Goal: Information Seeking & Learning: Check status

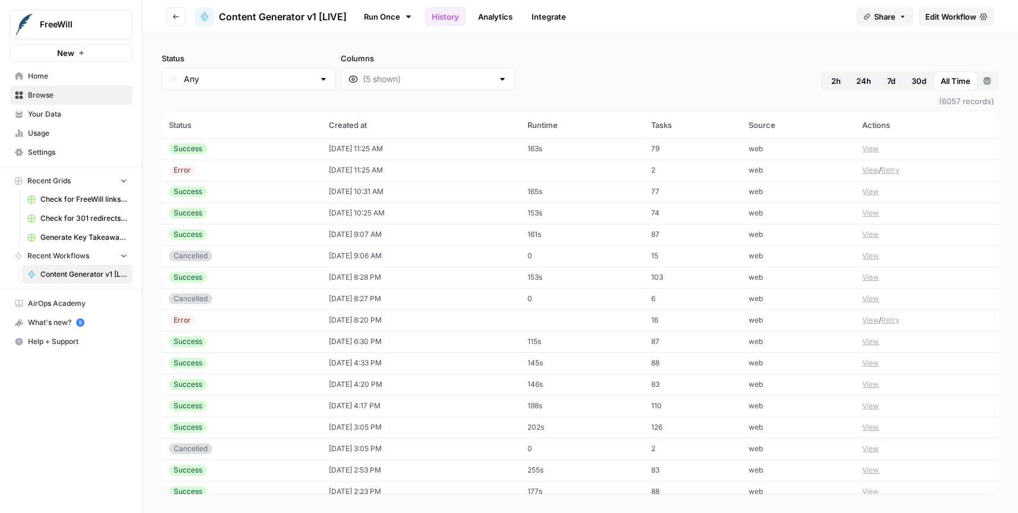
click at [872, 193] on button "View" at bounding box center [870, 191] width 17 height 11
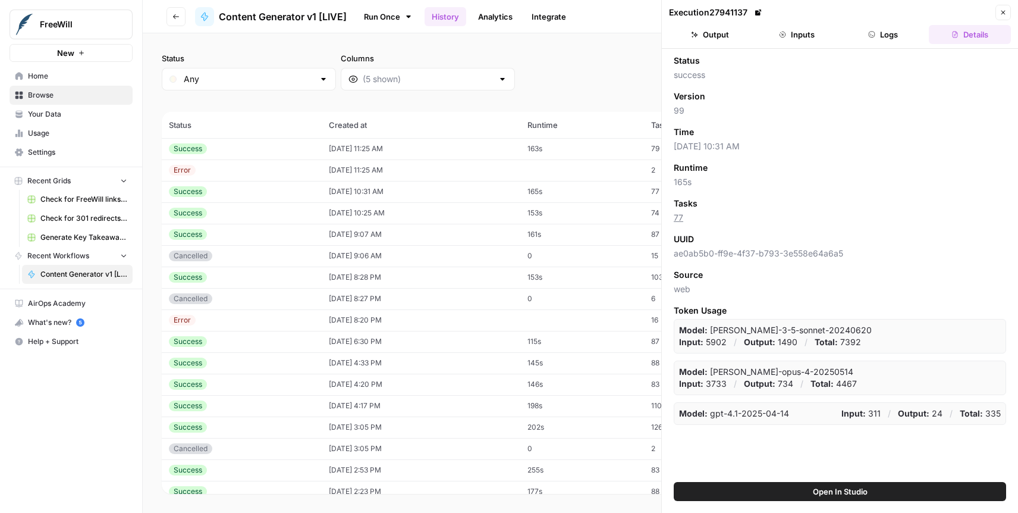
click at [1004, 12] on icon "button" at bounding box center [1003, 12] width 7 height 7
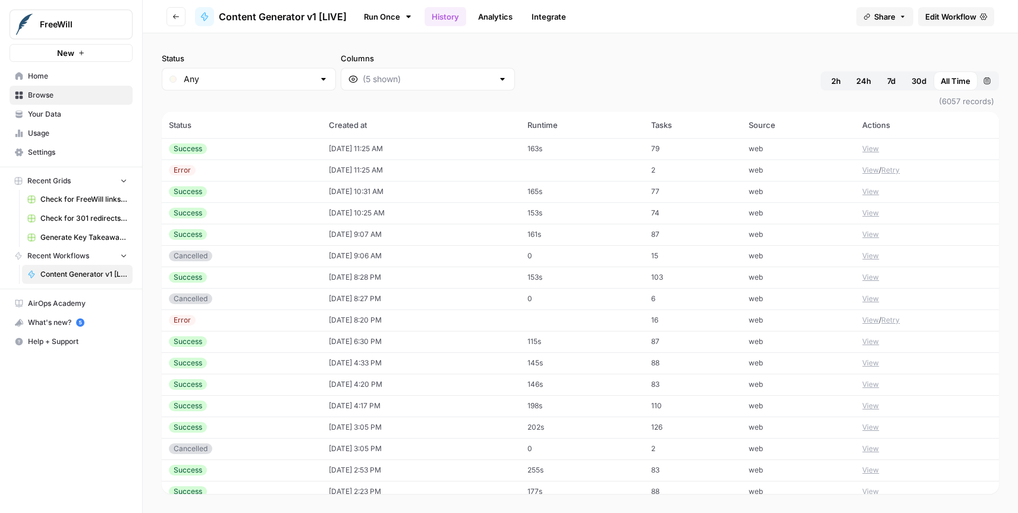
click at [246, 86] on div "Any" at bounding box center [249, 79] width 174 height 23
type input "Any"
click at [344, 87] on div at bounding box center [428, 79] width 174 height 23
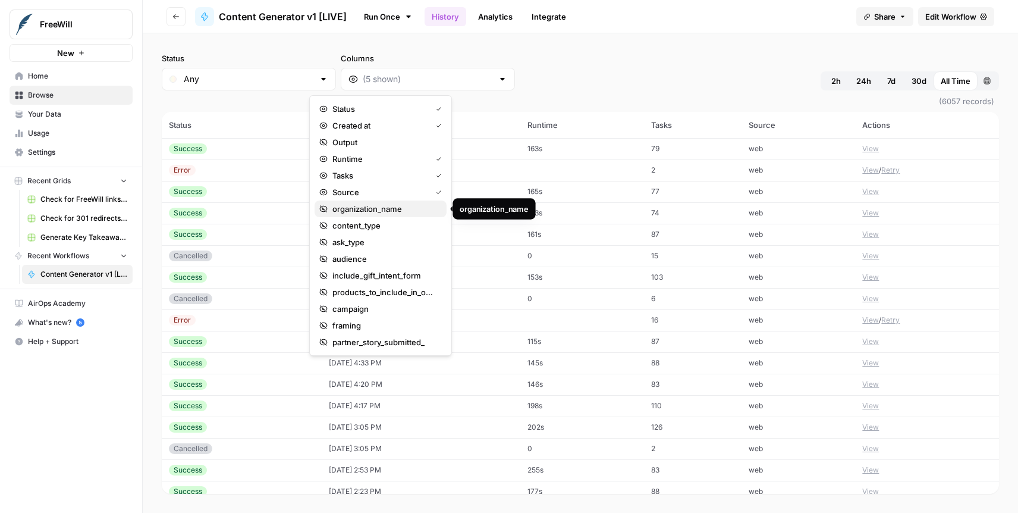
click at [367, 205] on span "organization_name" at bounding box center [384, 209] width 105 height 12
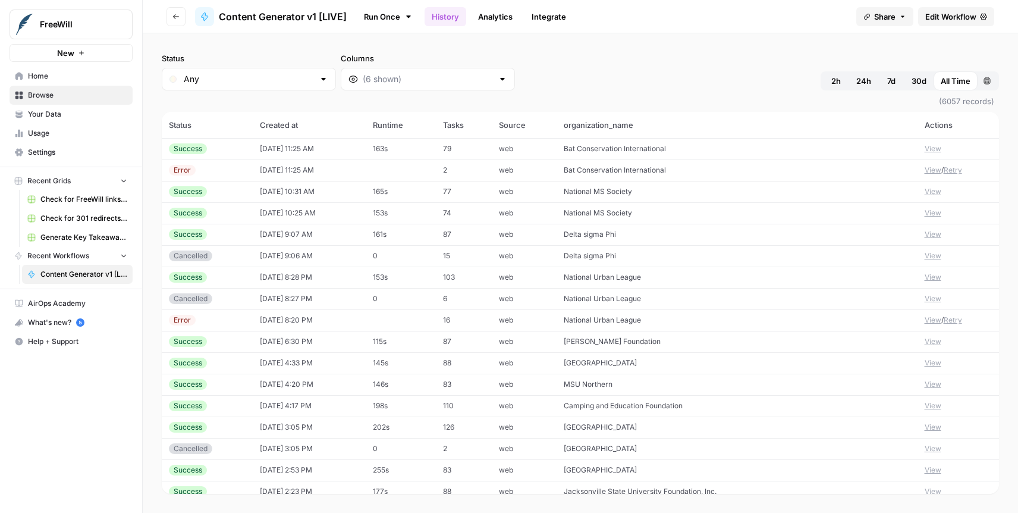
click at [608, 233] on span "Delta sigma Phi" at bounding box center [590, 234] width 52 height 9
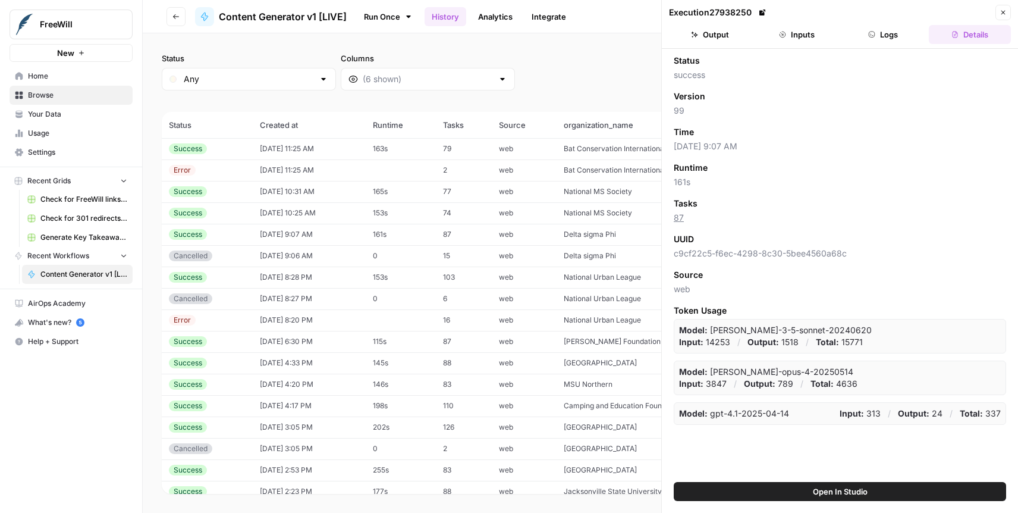
click at [1005, 14] on icon "button" at bounding box center [1003, 13] width 4 height 4
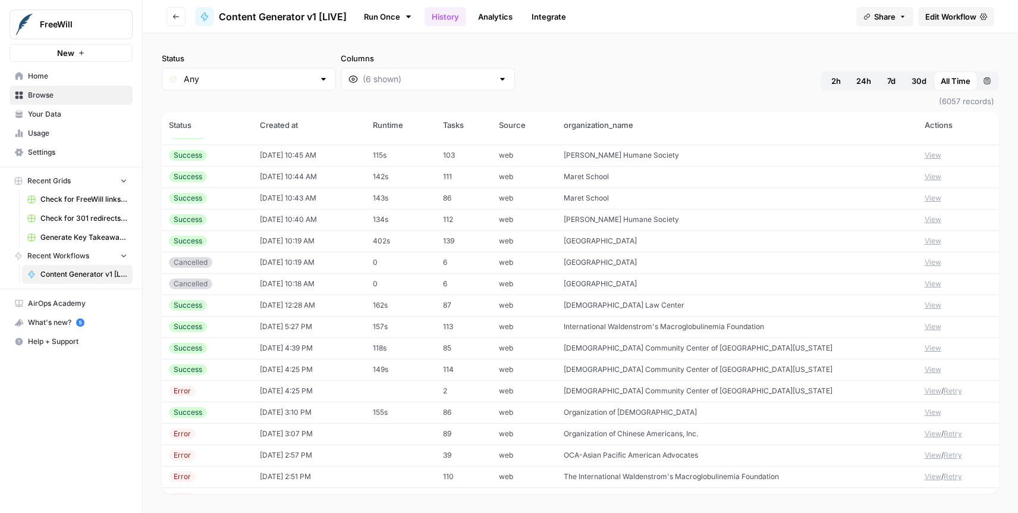
scroll to position [481, 0]
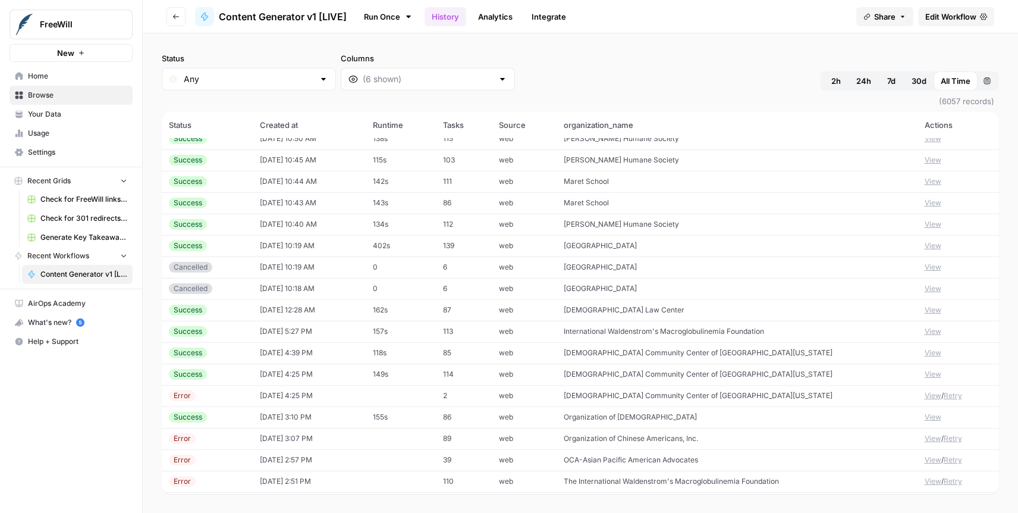
click at [629, 334] on span "International Waldenstrom's Macroglobulinemia Foundation" at bounding box center [664, 330] width 200 height 9
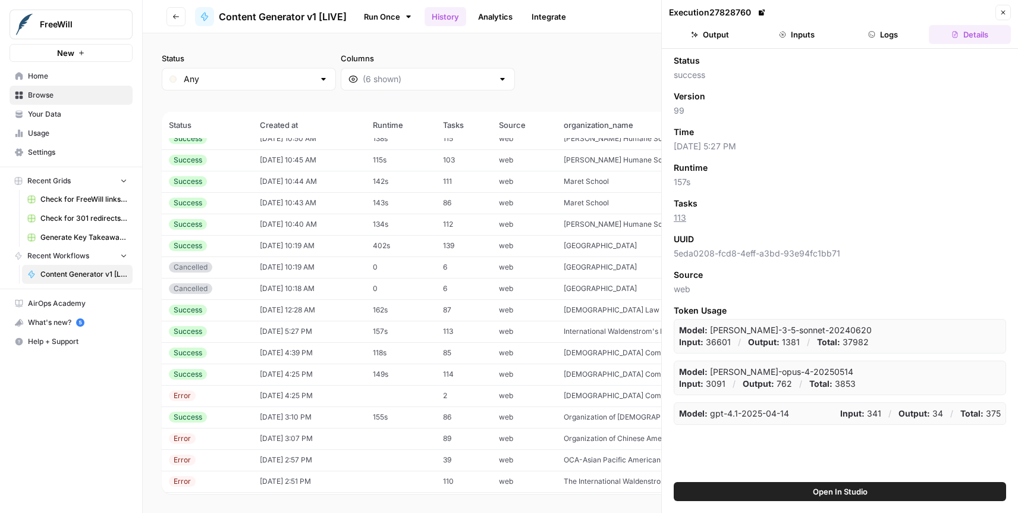
click at [805, 23] on header "Execution 27828760 Close Output Inputs Logs Details" at bounding box center [840, 24] width 356 height 49
click at [798, 31] on button "Inputs" at bounding box center [797, 34] width 82 height 19
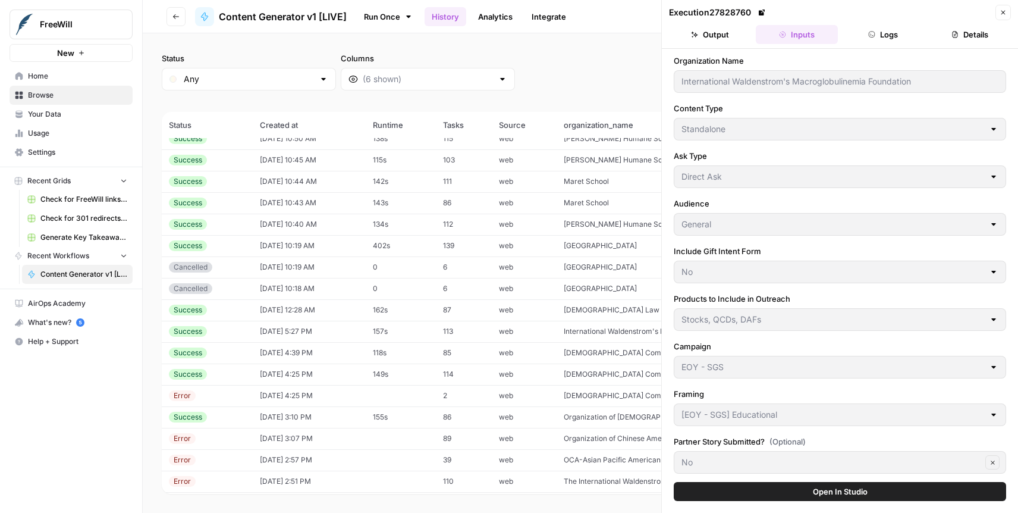
click at [709, 35] on button "Output" at bounding box center [710, 34] width 82 height 19
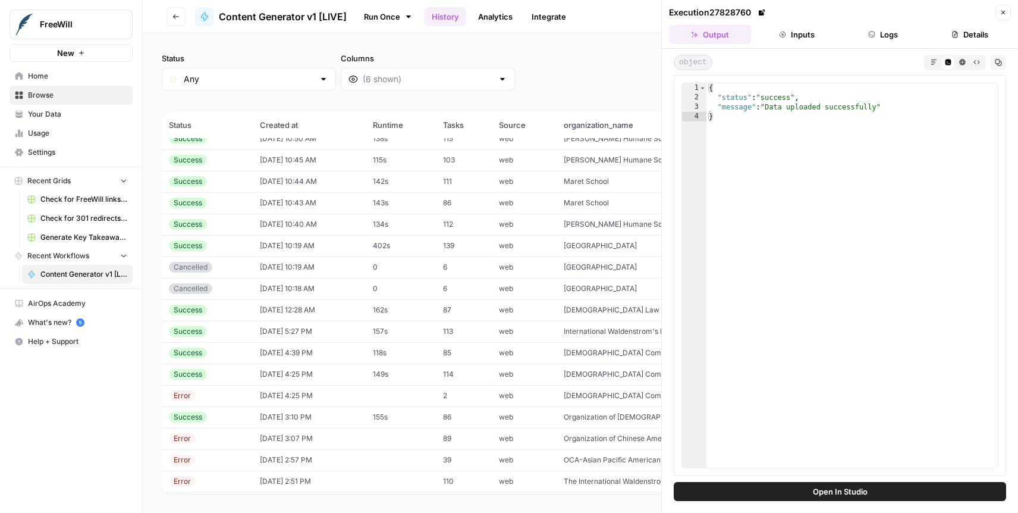
click at [781, 37] on icon "button" at bounding box center [783, 35] width 6 height 6
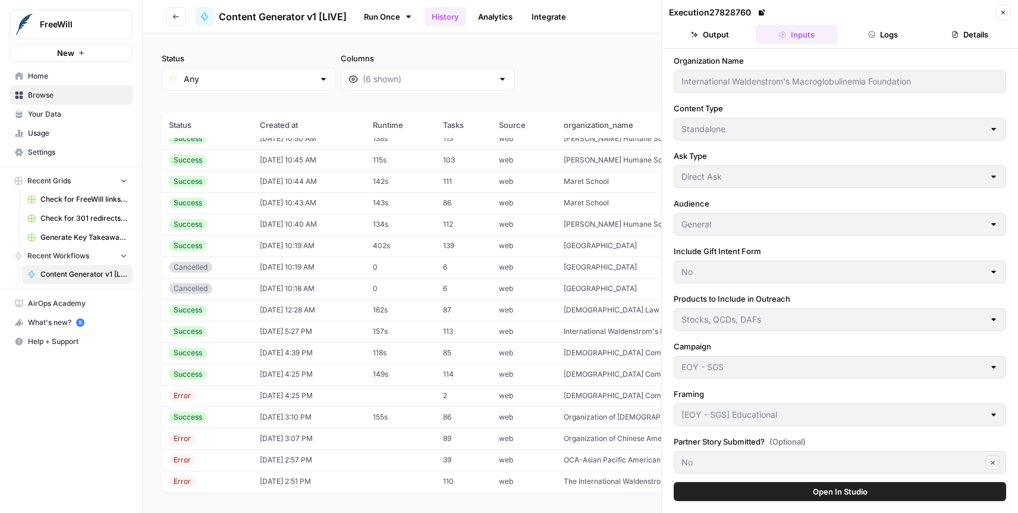
click at [1009, 12] on button "Close" at bounding box center [1003, 12] width 15 height 15
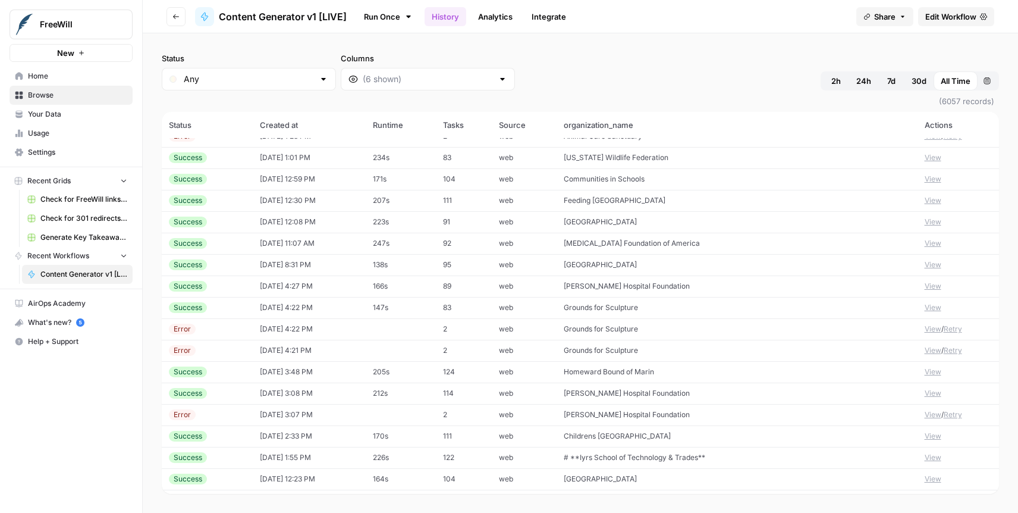
scroll to position [1436, 0]
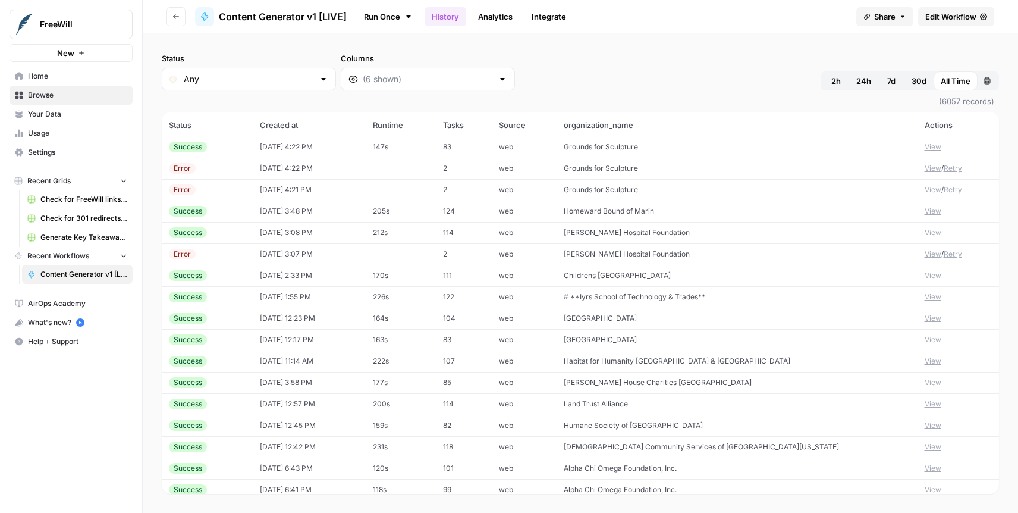
click at [634, 298] on span "# **Iyrs School of Technology & Trades**" at bounding box center [635, 296] width 142 height 9
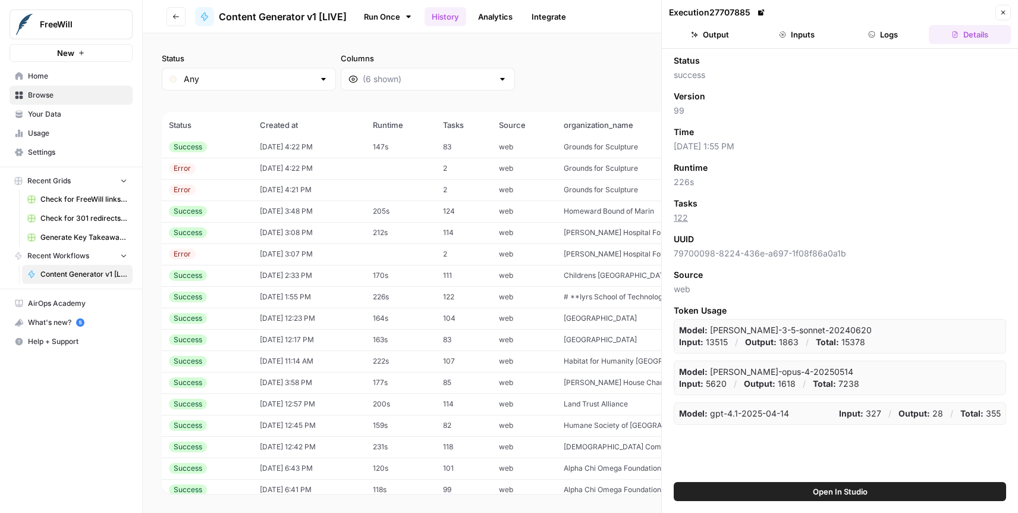
click at [811, 41] on button "Inputs" at bounding box center [797, 34] width 82 height 19
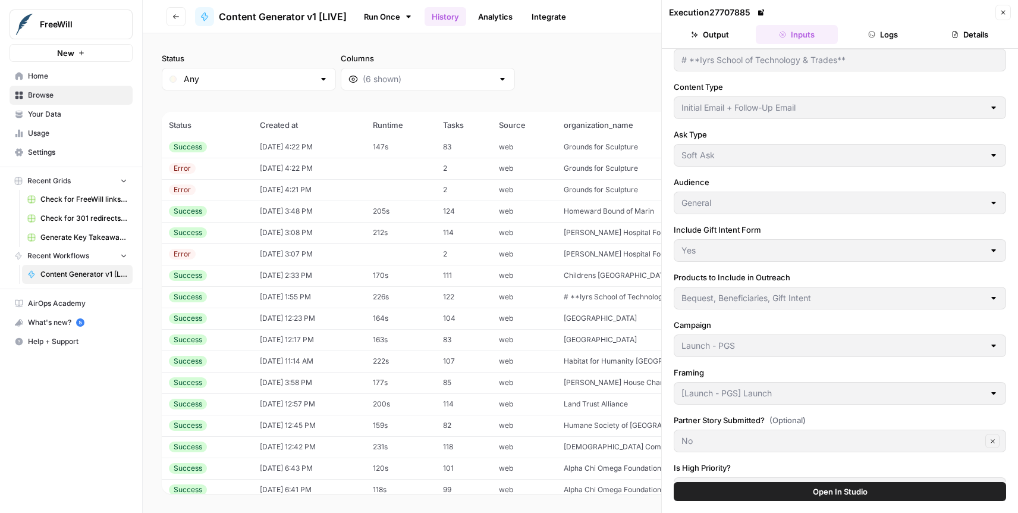
scroll to position [15, 0]
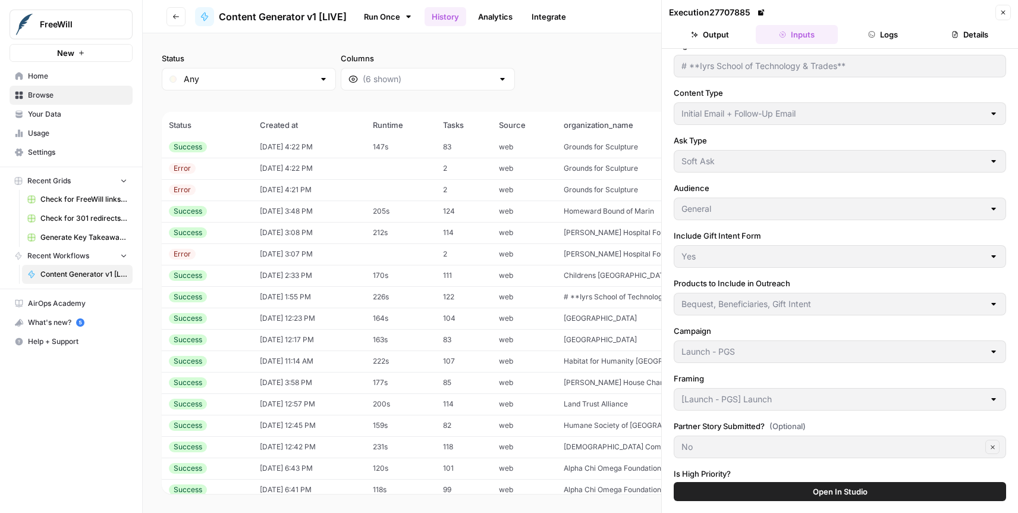
click at [965, 39] on button "Details" at bounding box center [970, 34] width 82 height 19
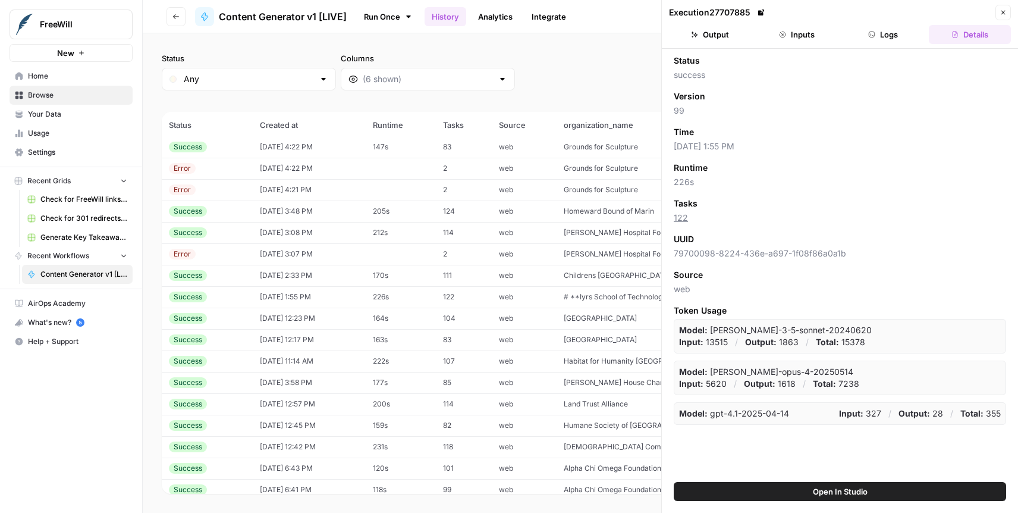
scroll to position [0, 0]
click at [889, 23] on header "Execution 27707885 Close Output Inputs Logs Details" at bounding box center [840, 24] width 356 height 49
click at [889, 33] on button "Logs" at bounding box center [884, 34] width 82 height 19
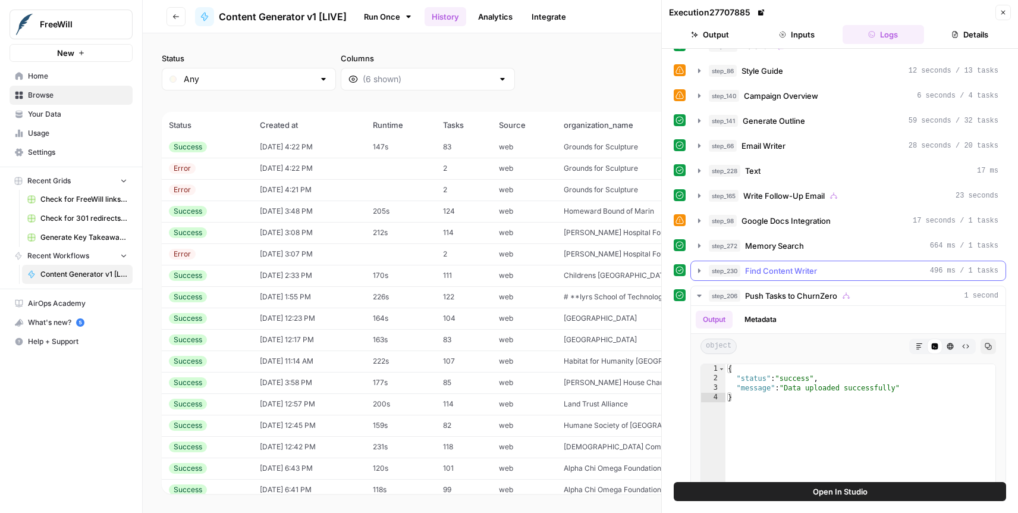
scroll to position [470, 0]
click at [696, 296] on icon "button" at bounding box center [700, 295] width 10 height 10
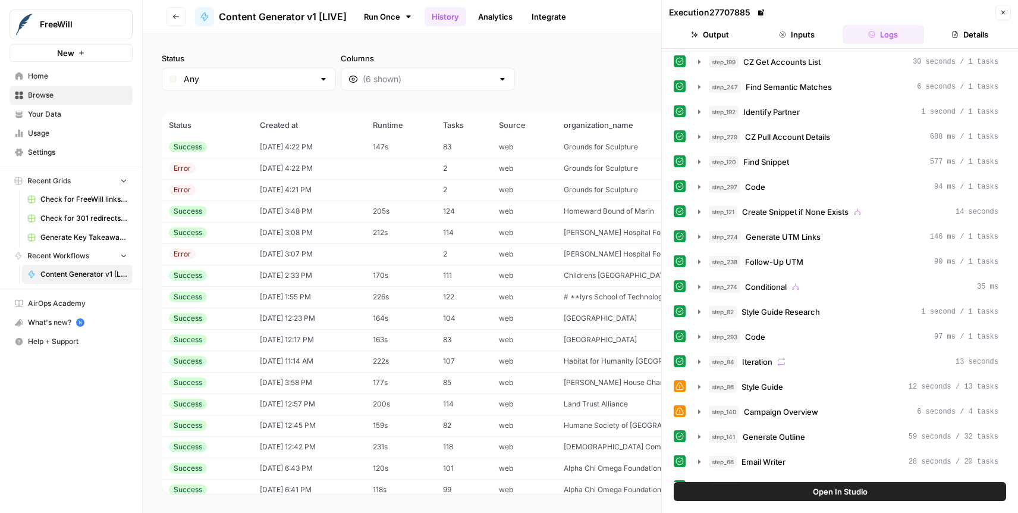
scroll to position [141, 0]
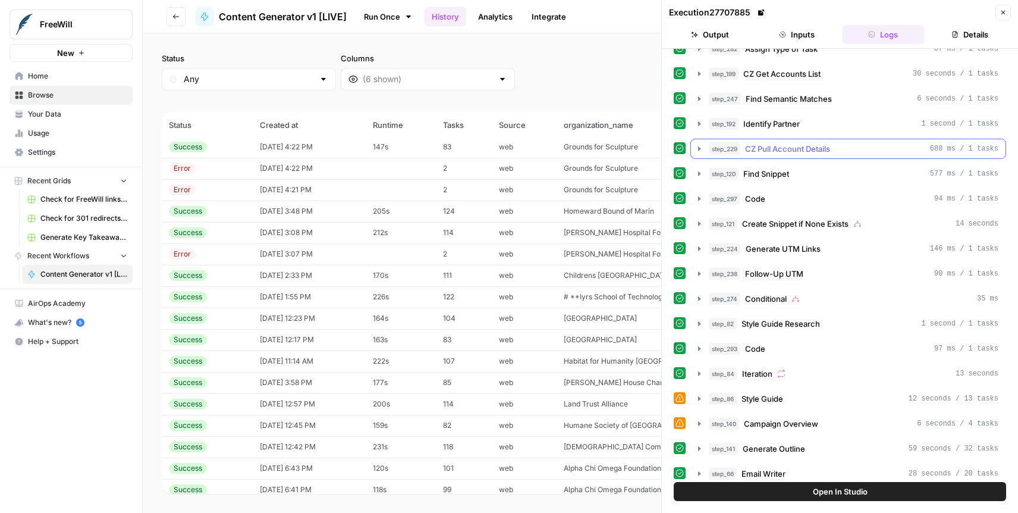
click at [701, 151] on icon "button" at bounding box center [700, 149] width 10 height 10
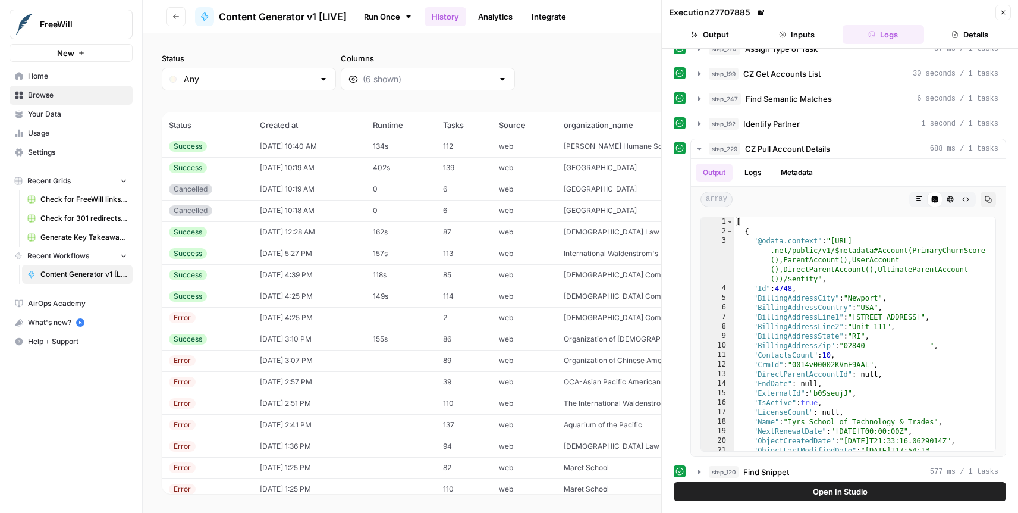
scroll to position [607, 0]
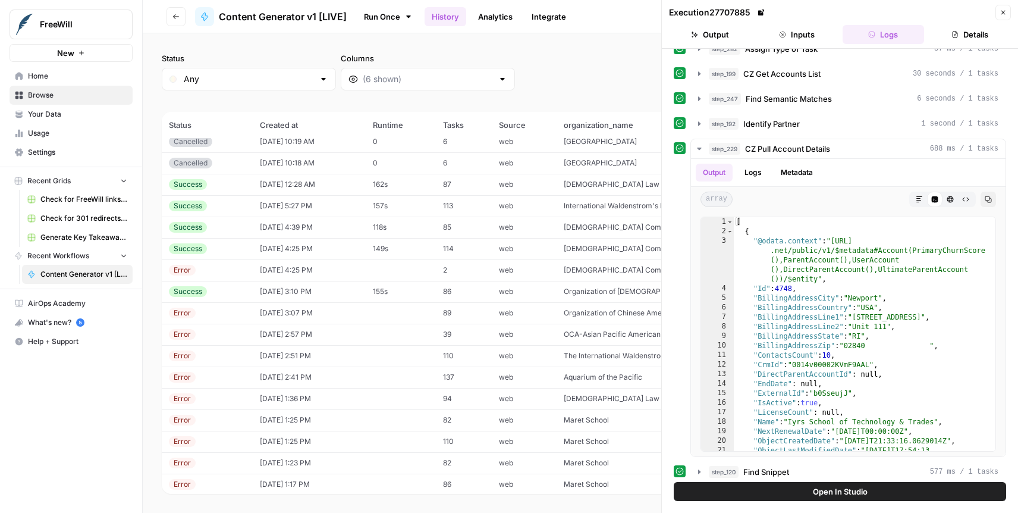
click at [363, 208] on td "[DATE] 5:27 PM" at bounding box center [309, 205] width 113 height 21
type textarea "**********"
drag, startPoint x: 853, startPoint y: 391, endPoint x: 819, endPoint y: 391, distance: 33.3
click at [819, 392] on div "[ { "@odata.context" : "[URL] .net/public/v1/$metadata#Account(PrimaryChurnScor…" at bounding box center [865, 348] width 262 height 262
click at [1004, 10] on icon "button" at bounding box center [1003, 12] width 7 height 7
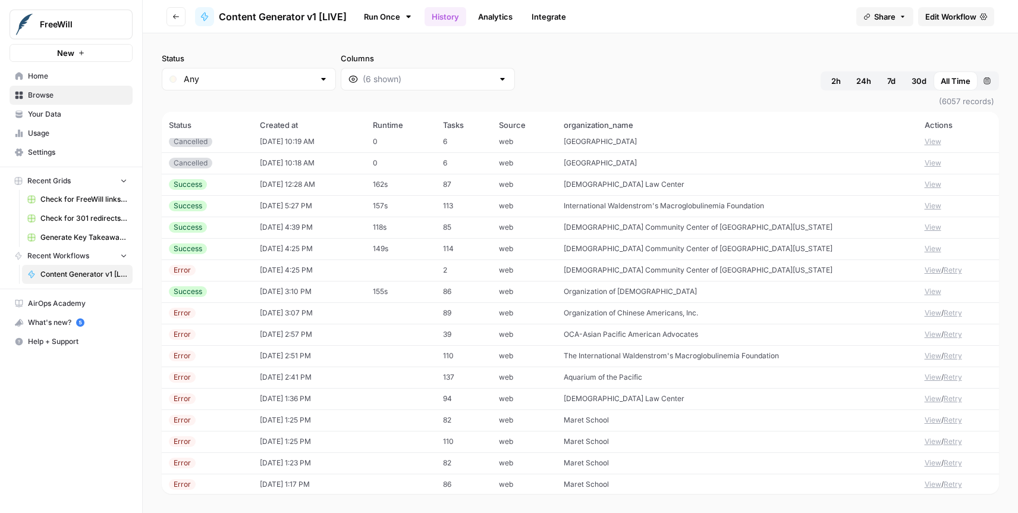
click at [282, 205] on td "[DATE] 5:27 PM" at bounding box center [309, 205] width 113 height 21
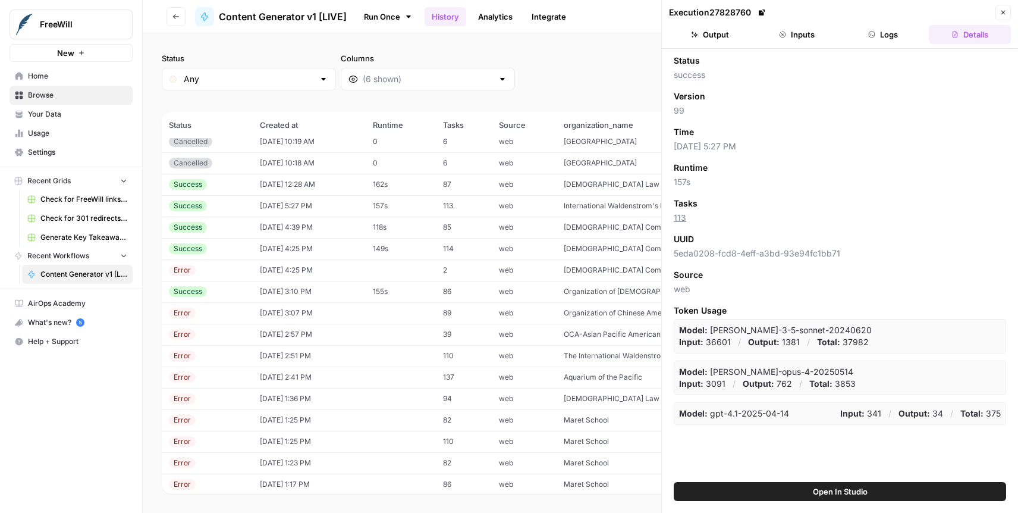
click at [704, 42] on button "Output" at bounding box center [710, 34] width 82 height 19
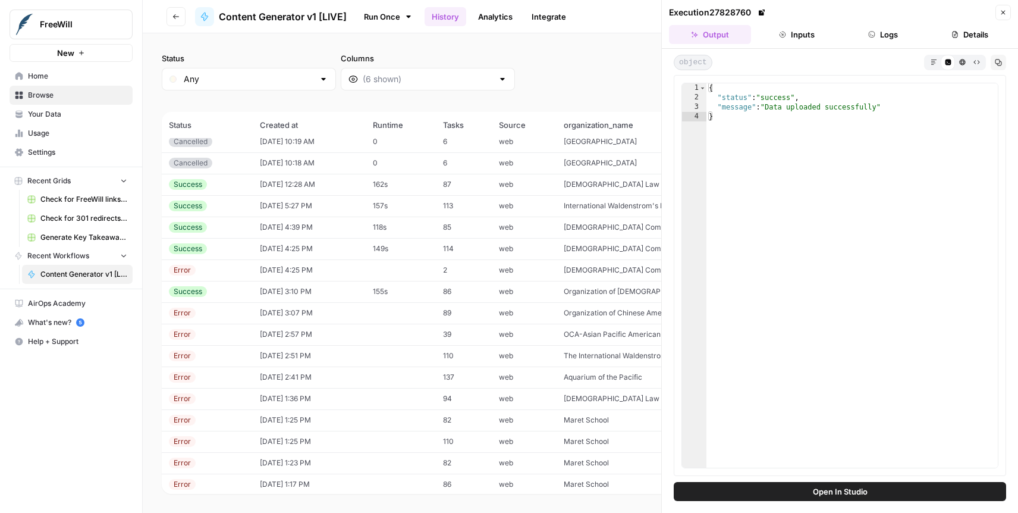
click at [811, 39] on button "Inputs" at bounding box center [797, 34] width 82 height 19
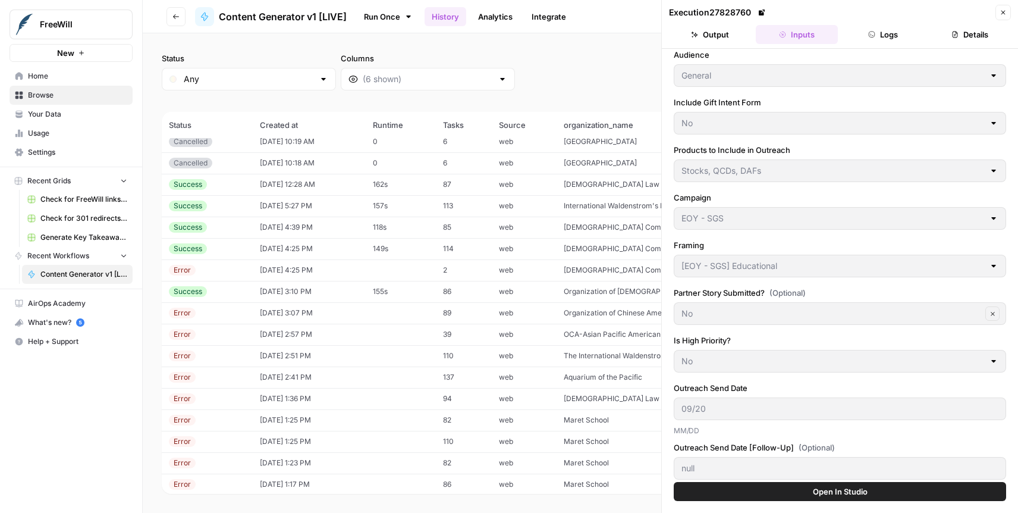
scroll to position [240, 0]
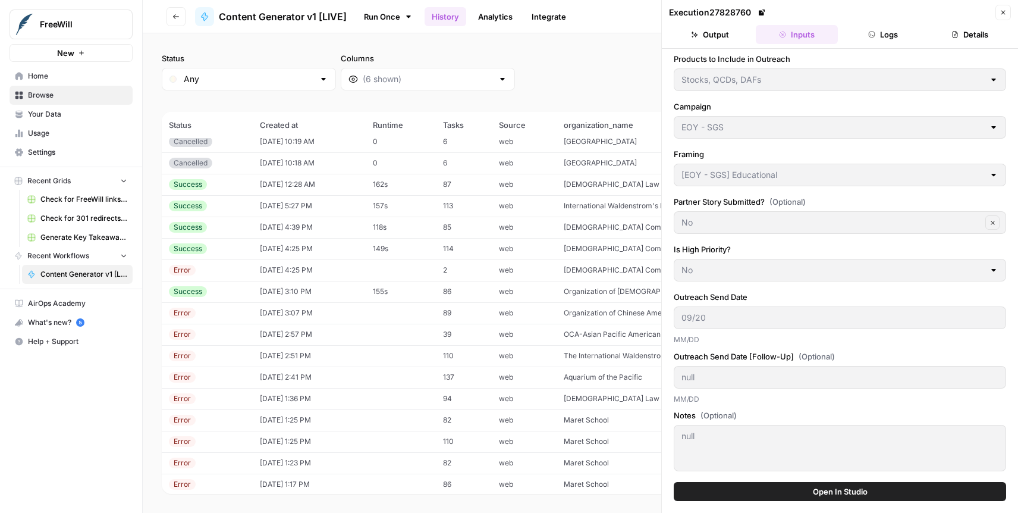
click at [290, 228] on td "[DATE] 4:39 PM" at bounding box center [309, 226] width 113 height 21
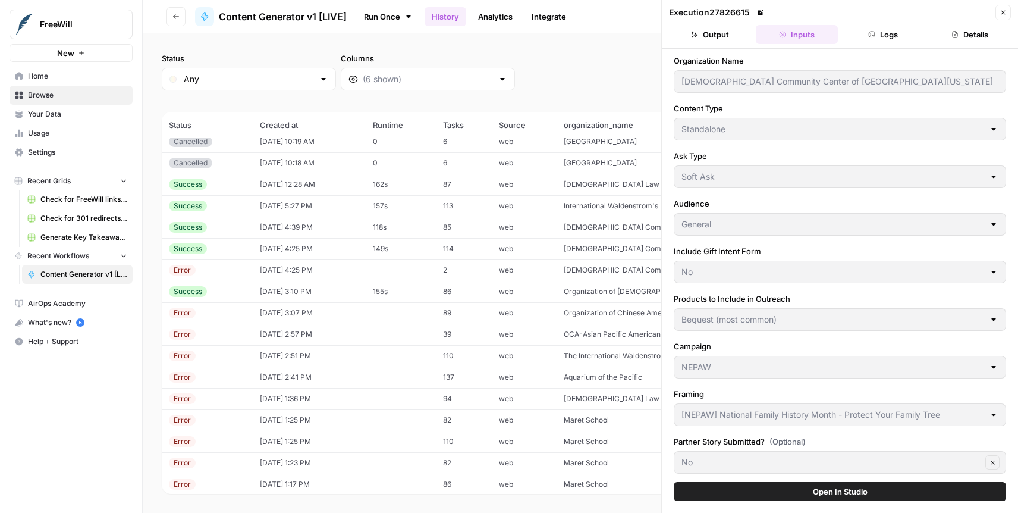
scroll to position [240, 0]
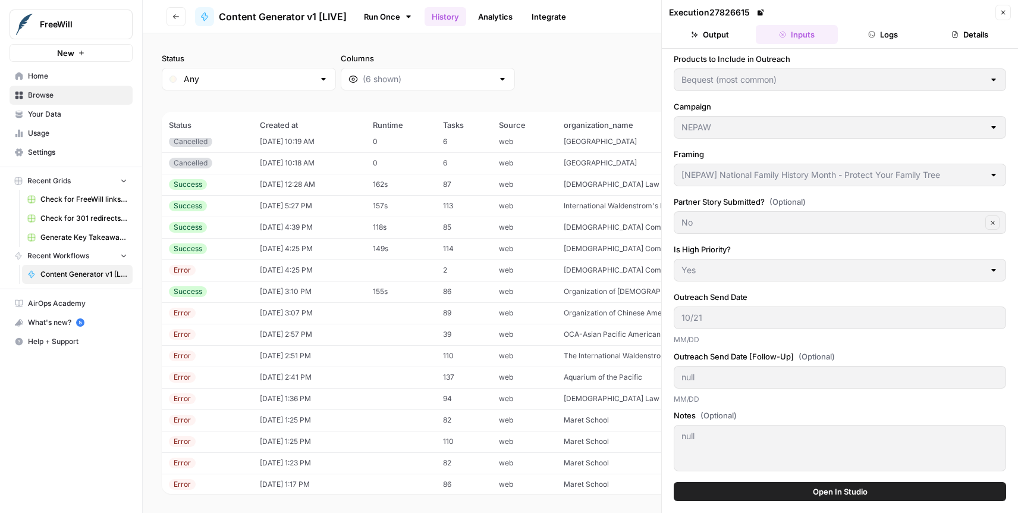
click at [300, 240] on td "[DATE] 4:25 PM" at bounding box center [309, 248] width 113 height 21
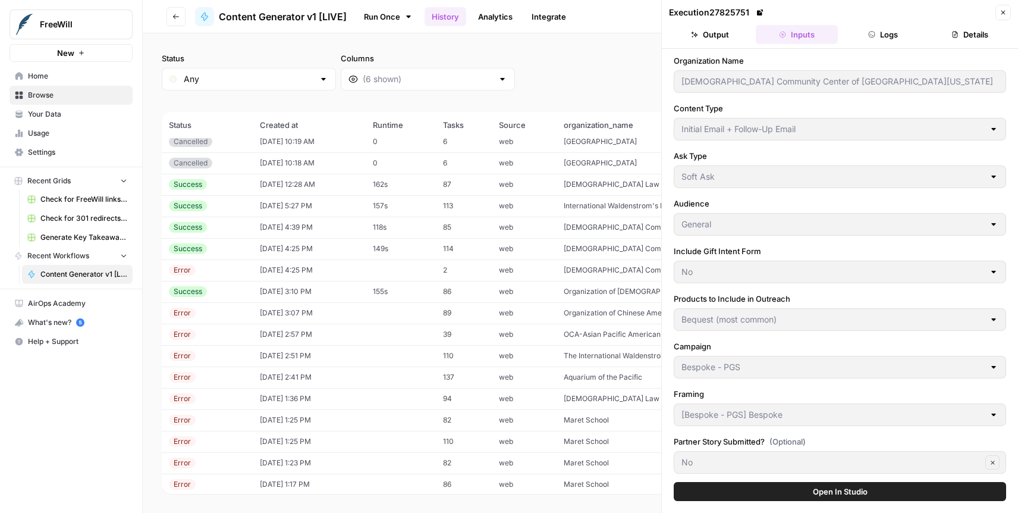
click at [298, 228] on td "[DATE] 4:39 PM" at bounding box center [309, 226] width 113 height 21
type input "Standalone"
type input "NEPAW"
type input "[NEPAW] National Family History Month - Protect Your Family Tree"
type input "10/21"
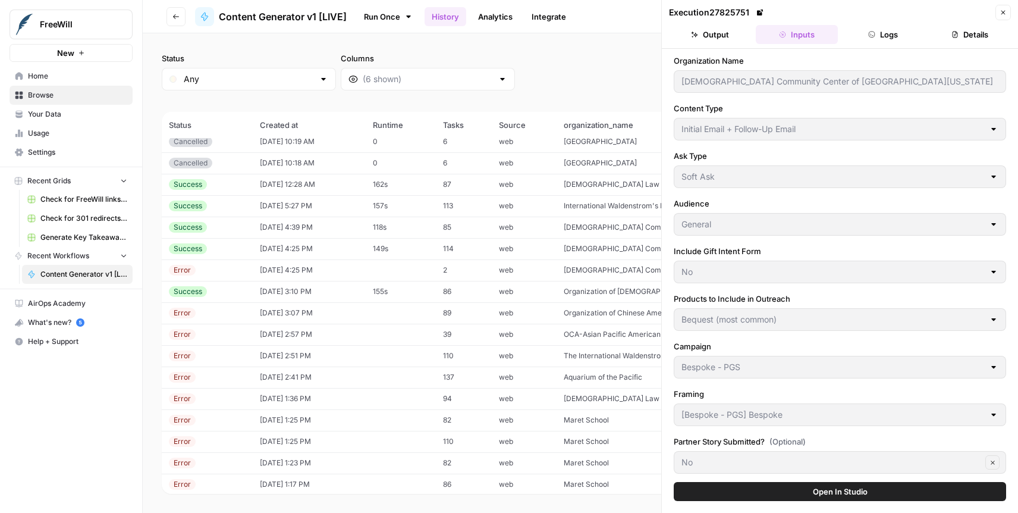
type input "null"
type textarea "null"
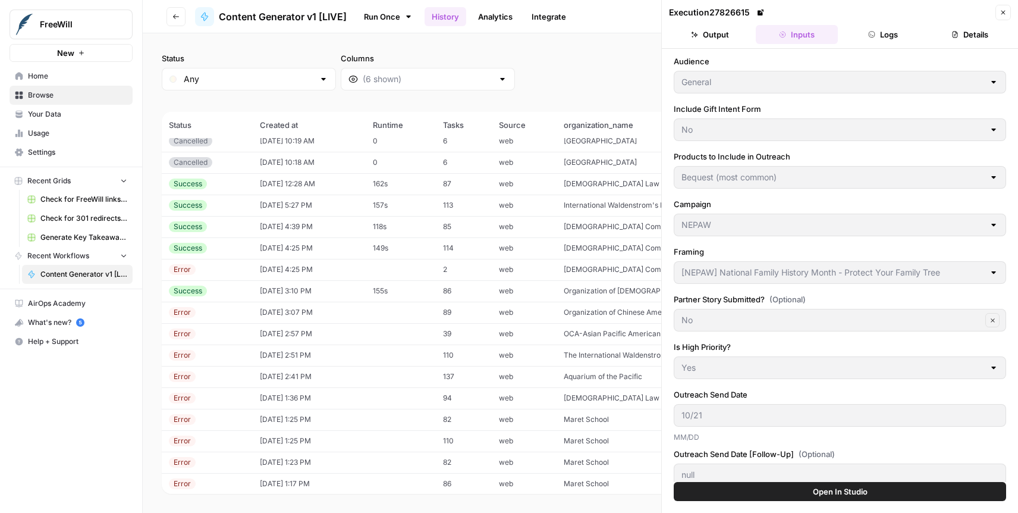
scroll to position [240, 0]
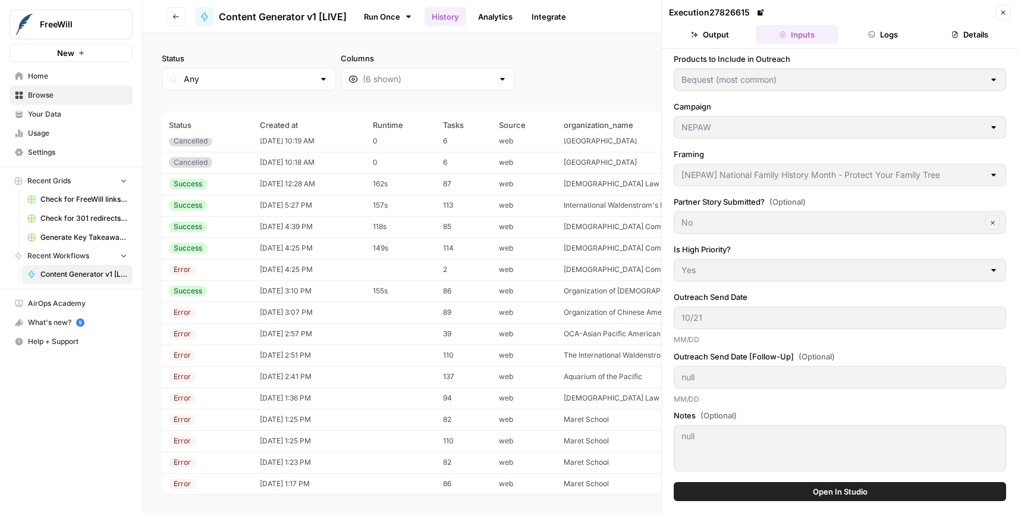
drag, startPoint x: 298, startPoint y: 268, endPoint x: 300, endPoint y: 250, distance: 18.0
click at [300, 250] on td "[DATE] 4:25 PM" at bounding box center [309, 247] width 113 height 21
type input "Initial Email + Follow-Up Email"
type input "Bespoke - PGS"
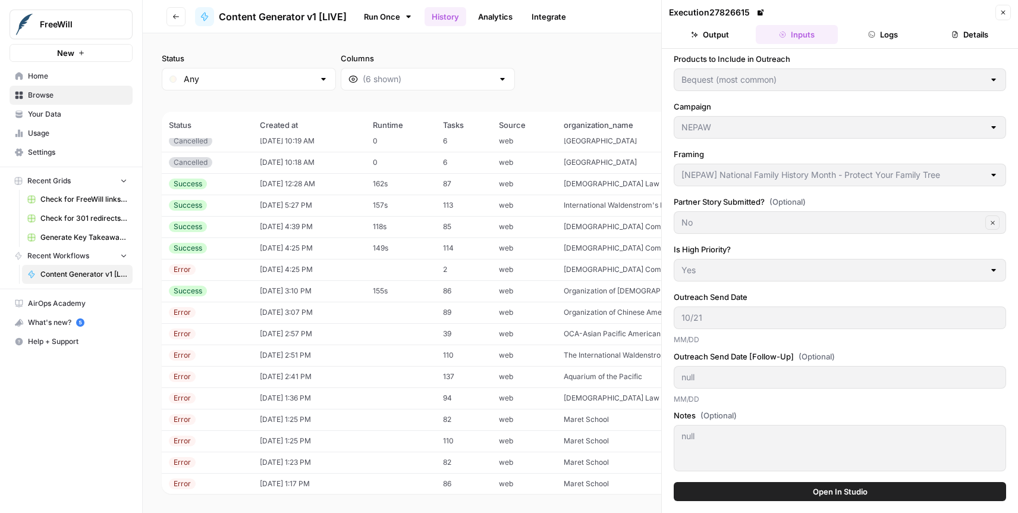
type input "[Bespoke - PGS] Bespoke"
type input "08/24"
type input "08/28"
type textarea "Make-a-Will, Maken-an-Impact framed please. Thank you!"
click at [306, 249] on td "[DATE] 4:25 PM" at bounding box center [309, 247] width 113 height 21
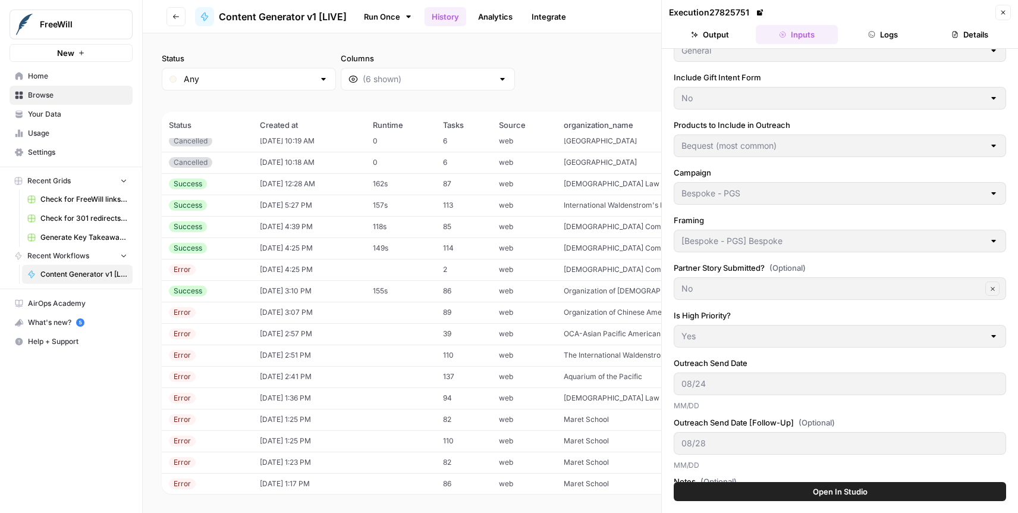
scroll to position [240, 0]
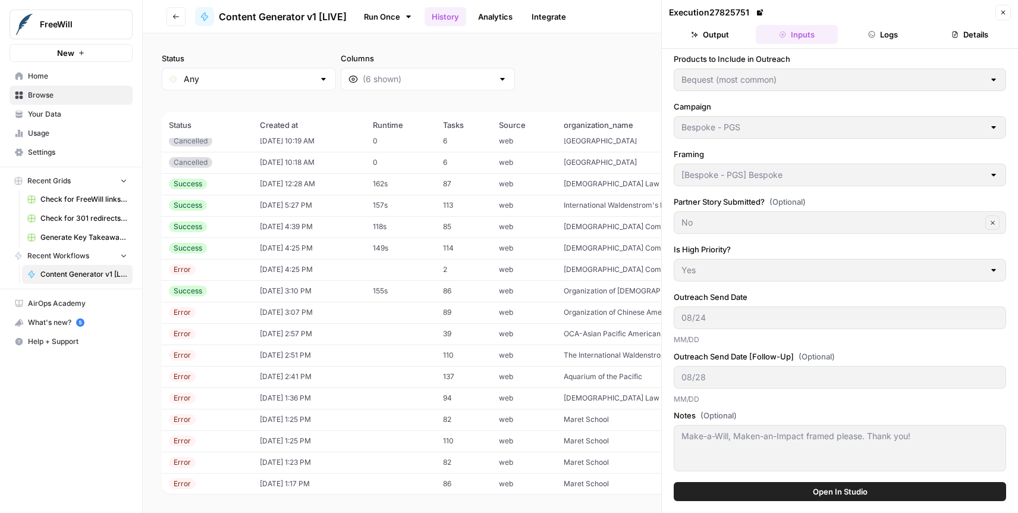
click at [287, 251] on td "[DATE] 4:25 PM" at bounding box center [309, 247] width 113 height 21
click at [303, 268] on td "[DATE] 4:25 PM" at bounding box center [309, 269] width 113 height 21
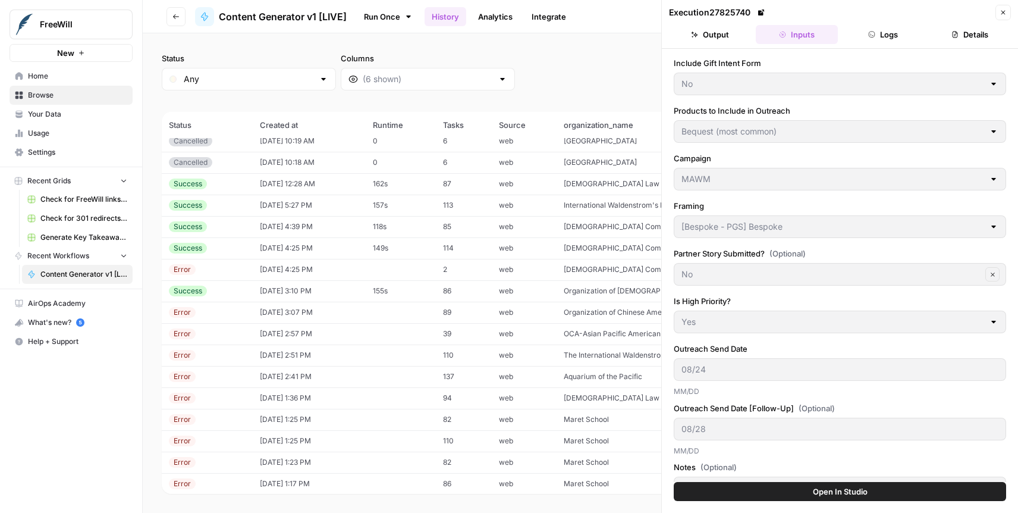
scroll to position [240, 0]
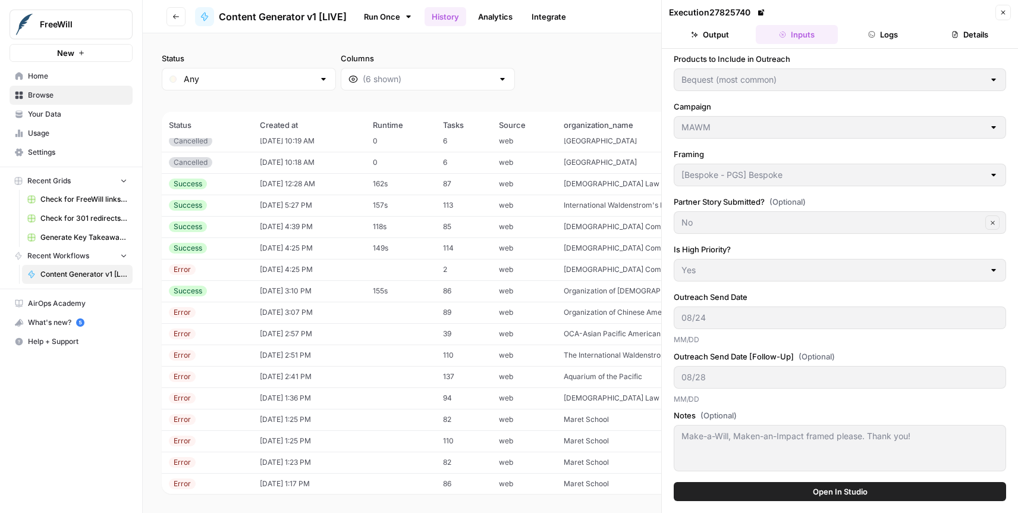
click at [302, 291] on td "[DATE] 3:10 PM" at bounding box center [309, 290] width 113 height 21
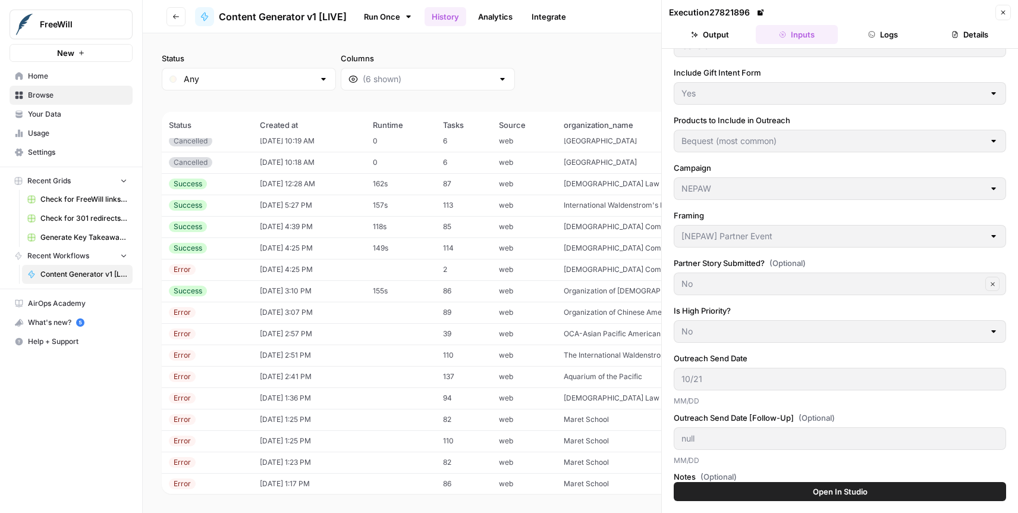
scroll to position [252, 0]
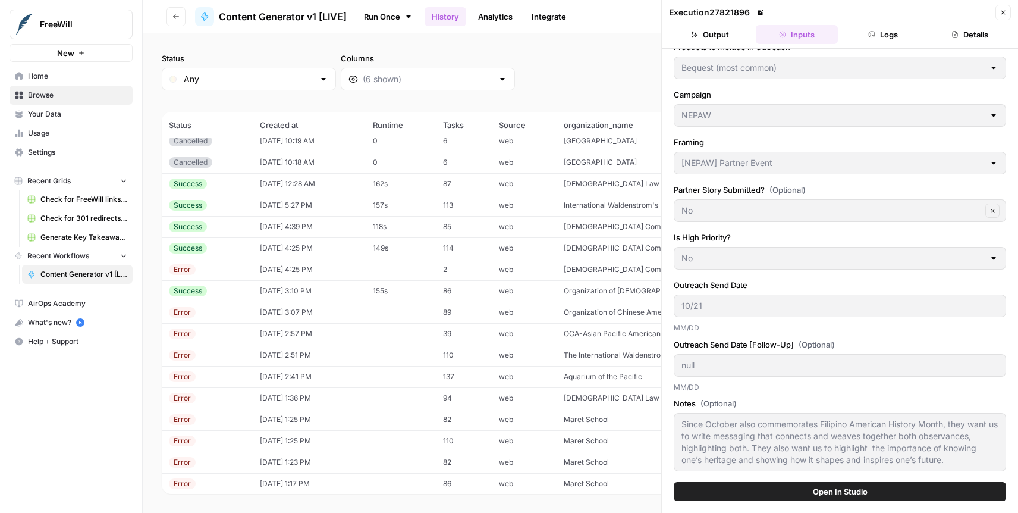
click at [511, 293] on td "web" at bounding box center [524, 290] width 65 height 21
click at [612, 285] on td "Organization of [DEMOGRAPHIC_DATA]" at bounding box center [737, 290] width 361 height 21
click at [1009, 7] on button "Close" at bounding box center [1003, 12] width 15 height 15
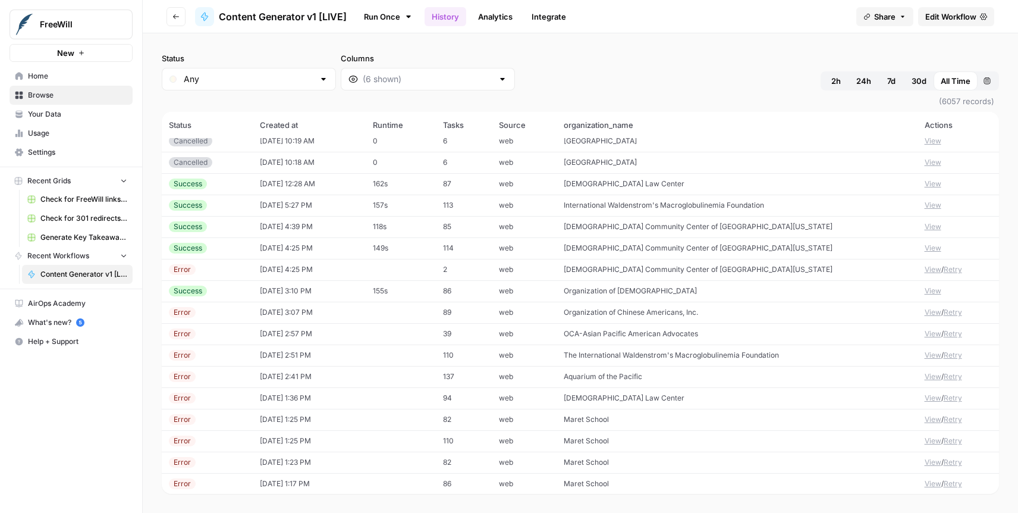
click at [630, 285] on td "Organization of [DEMOGRAPHIC_DATA]" at bounding box center [737, 290] width 361 height 21
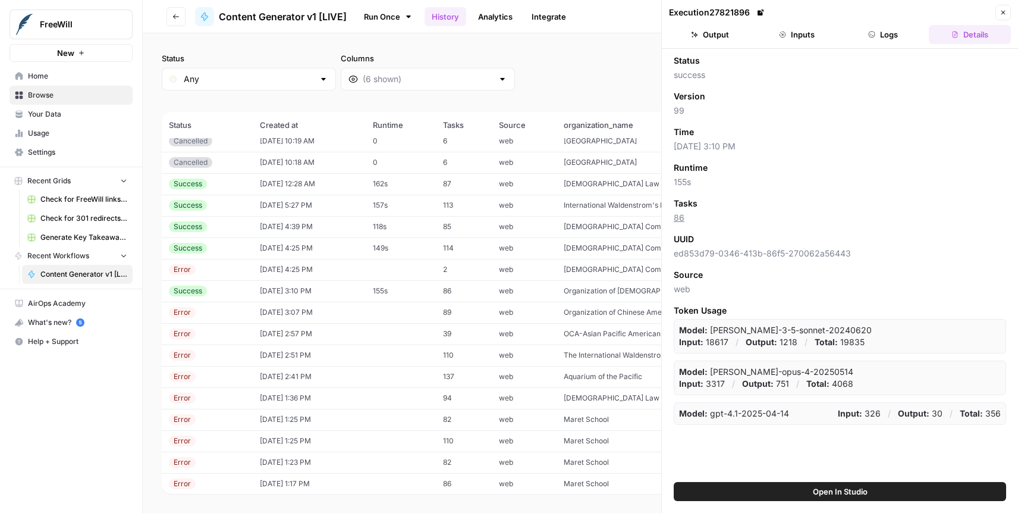
click at [795, 37] on button "Inputs" at bounding box center [797, 34] width 82 height 19
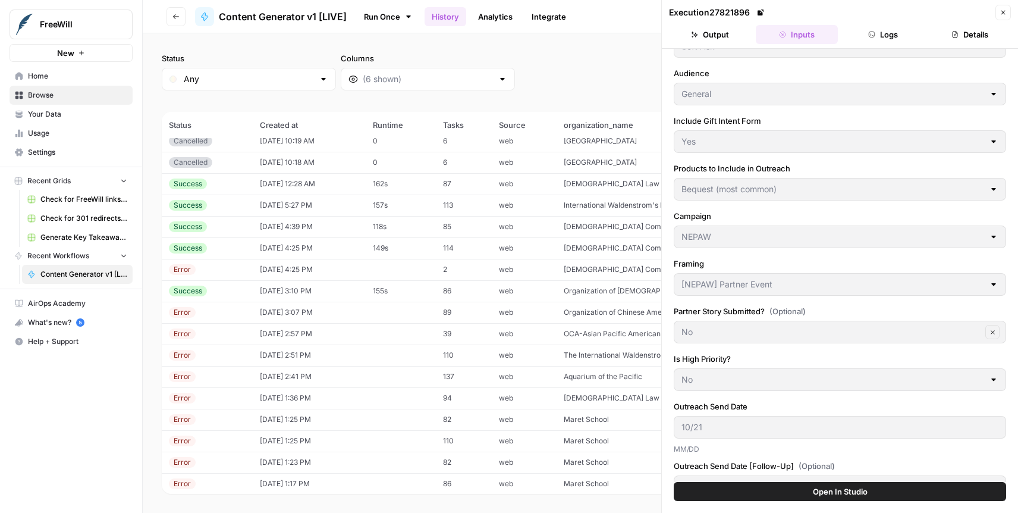
scroll to position [252, 0]
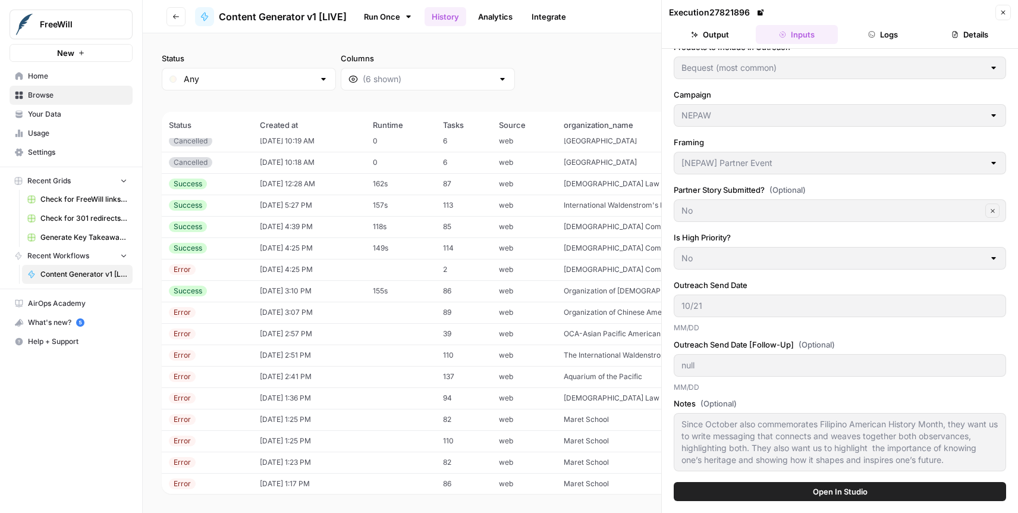
click at [720, 31] on button "Output" at bounding box center [710, 34] width 82 height 19
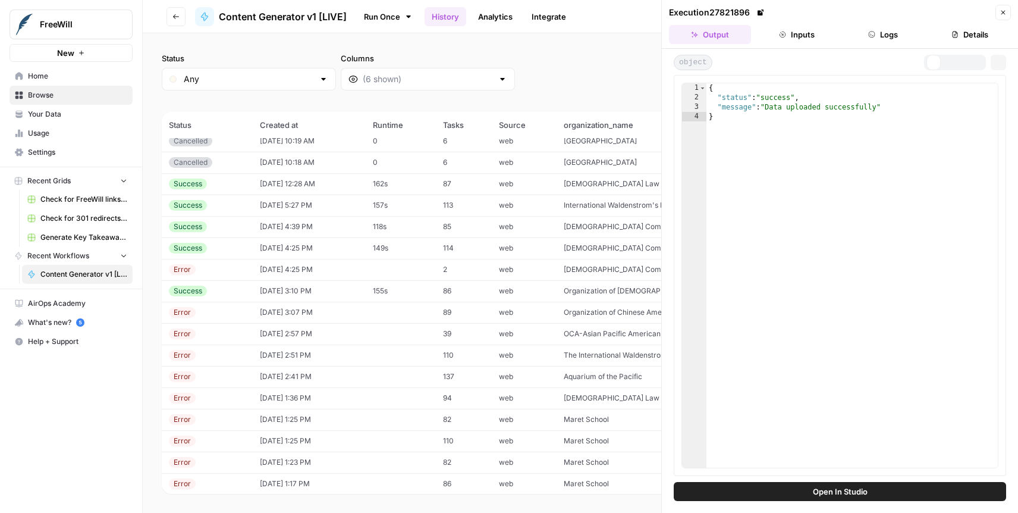
scroll to position [0, 0]
click at [859, 36] on button "Logs" at bounding box center [884, 34] width 82 height 19
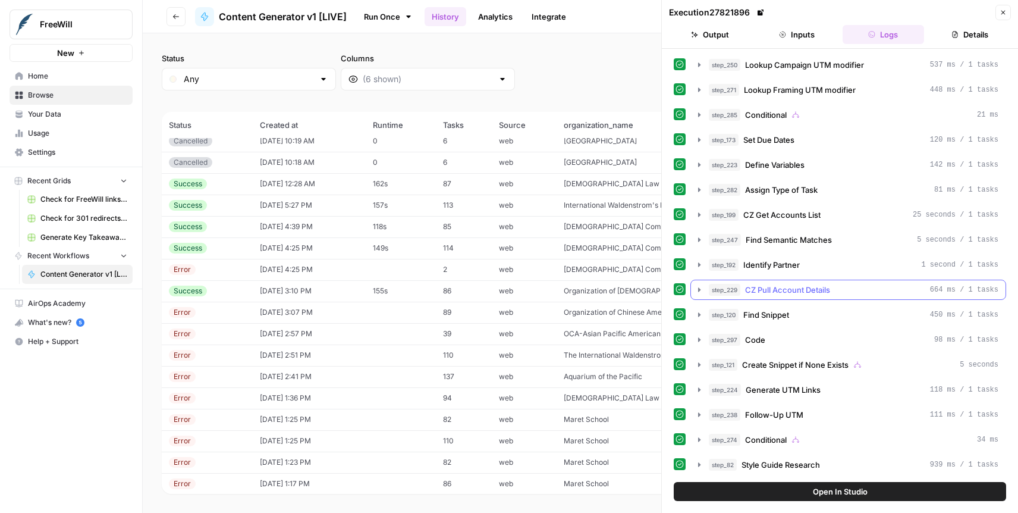
click at [698, 291] on icon "button" at bounding box center [700, 290] width 10 height 10
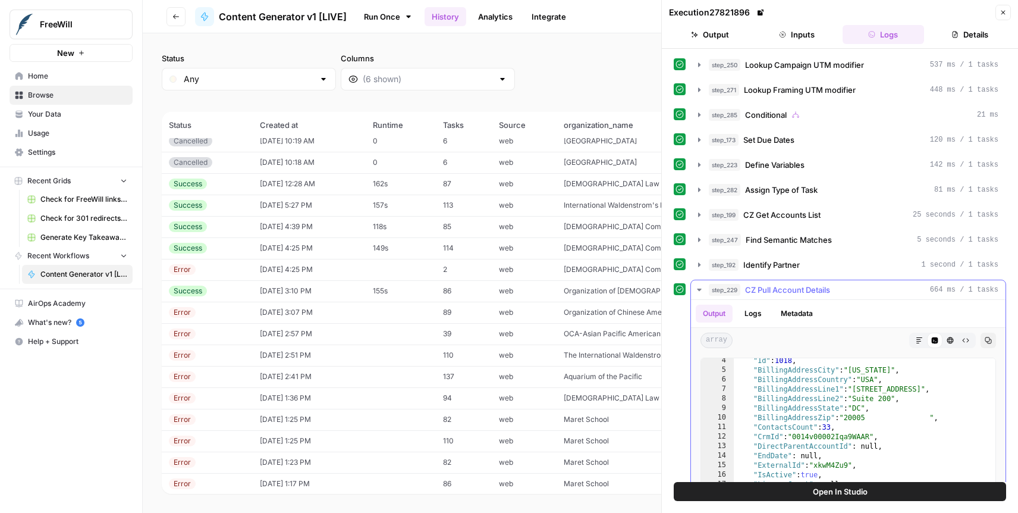
scroll to position [69, 0]
drag, startPoint x: 851, startPoint y: 464, endPoint x: 819, endPoint y: 464, distance: 32.1
click at [819, 464] on div ""Id" : 1018 , "BillingAddressCity" : "[US_STATE]" , "BillingAddressCountry" : "…" at bounding box center [865, 482] width 262 height 253
click at [853, 466] on div ""Id" : 1018 , "BillingAddressCity" : "[US_STATE]" , "BillingAddressCountry" : "…" at bounding box center [865, 482] width 262 height 253
drag, startPoint x: 851, startPoint y: 463, endPoint x: 817, endPoint y: 462, distance: 33.9
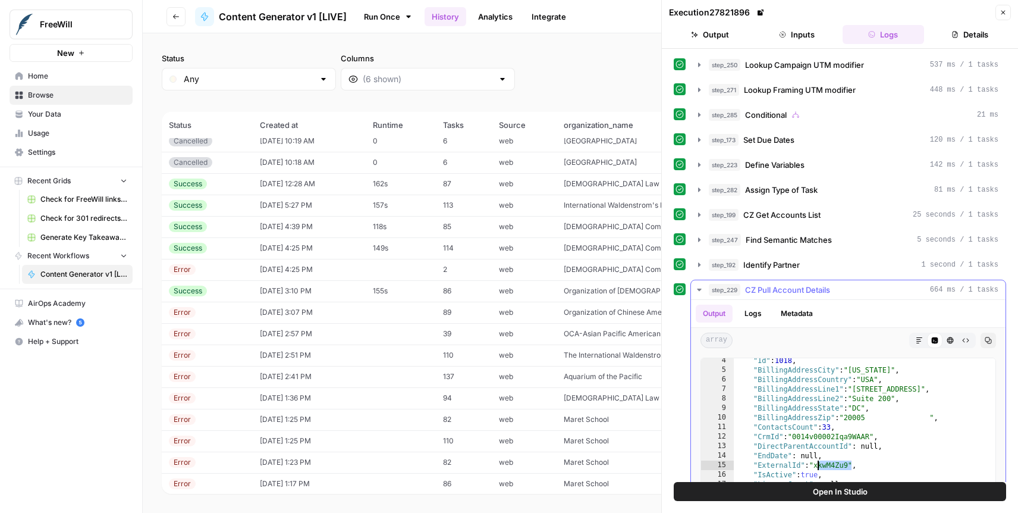
click at [817, 462] on div ""Id" : 1018 , "BillingAddressCity" : "[US_STATE]" , "BillingAddressCountry" : "…" at bounding box center [865, 482] width 262 height 253
click at [875, 429] on div ""Id" : 1018 , "BillingAddressCity" : "[US_STATE]" , "BillingAddressCountry" : "…" at bounding box center [865, 482] width 262 height 253
type textarea "**********"
click at [1004, 13] on icon "button" at bounding box center [1003, 13] width 4 height 4
